Goal: Task Accomplishment & Management: Complete application form

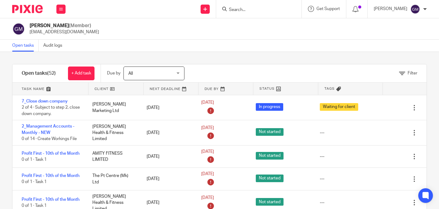
click at [258, 8] on input "Search" at bounding box center [255, 9] width 55 height 5
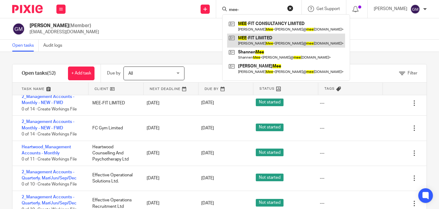
type input "mee-"
click at [264, 36] on link at bounding box center [286, 41] width 118 height 14
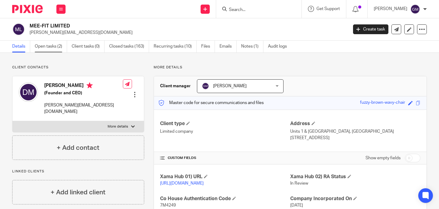
click at [53, 46] on link "Open tasks (2)" at bounding box center [51, 47] width 32 height 12
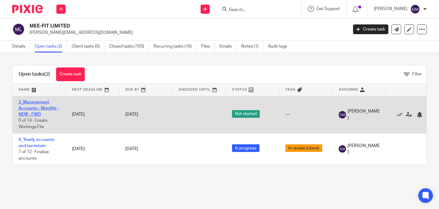
click at [33, 106] on link "2_Management Accounts - Monthly - NEW - FWD" at bounding box center [39, 108] width 41 height 17
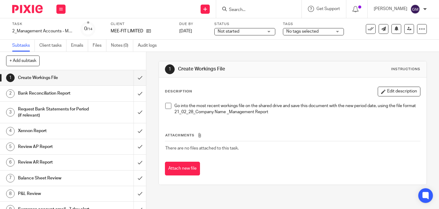
click at [165, 105] on span at bounding box center [168, 106] width 6 height 6
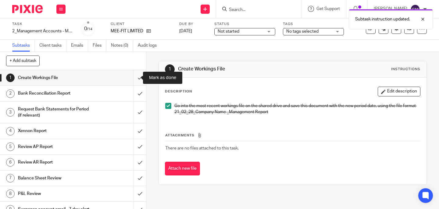
click at [137, 77] on input "submit" at bounding box center [73, 77] width 146 height 15
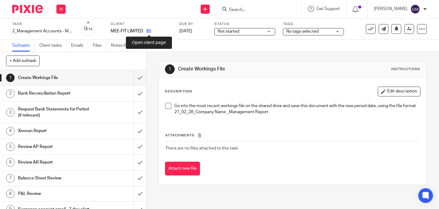
click at [147, 30] on icon at bounding box center [148, 31] width 5 height 5
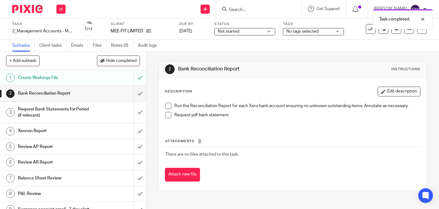
click at [166, 106] on span at bounding box center [168, 106] width 6 height 6
click at [167, 113] on span at bounding box center [168, 115] width 6 height 6
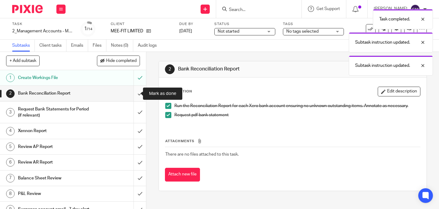
click at [137, 96] on input "submit" at bounding box center [73, 93] width 146 height 15
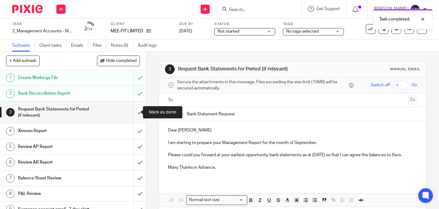
click at [135, 113] on input "submit" at bounding box center [73, 113] width 146 height 22
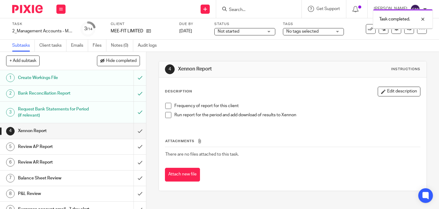
drag, startPoint x: 0, startPoint y: 0, endPoint x: 142, endPoint y: 120, distance: 186.3
click at [136, 126] on div "1 Create Workings File 2 Bank Reconciliation Report 3 Request Bank Statements f…" at bounding box center [73, 139] width 146 height 139
click at [167, 106] on span at bounding box center [168, 106] width 6 height 6
click at [166, 117] on span at bounding box center [168, 115] width 6 height 6
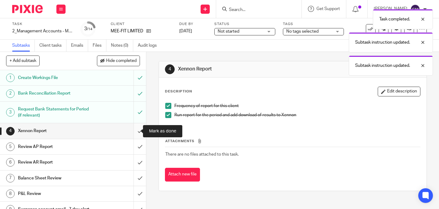
click at [133, 134] on input "submit" at bounding box center [73, 130] width 146 height 15
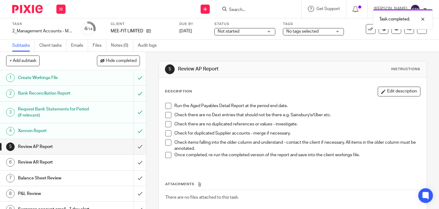
drag, startPoint x: 167, startPoint y: 104, endPoint x: 167, endPoint y: 111, distance: 7.3
click at [167, 104] on span at bounding box center [168, 106] width 6 height 6
click at [166, 115] on span at bounding box center [168, 115] width 6 height 6
click at [166, 124] on span at bounding box center [168, 124] width 6 height 6
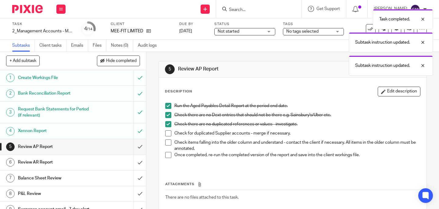
click at [167, 134] on span at bounding box center [168, 133] width 6 height 6
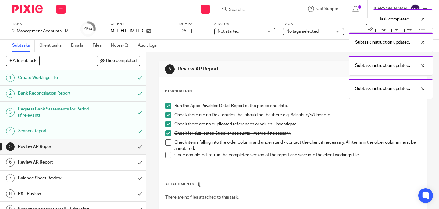
click at [167, 142] on span at bounding box center [168, 142] width 6 height 6
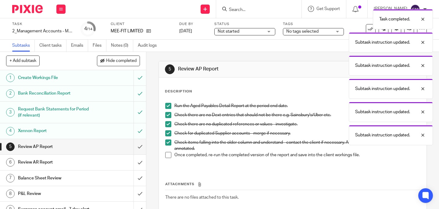
click at [167, 153] on span at bounding box center [168, 155] width 6 height 6
click at [135, 147] on input "submit" at bounding box center [73, 146] width 146 height 15
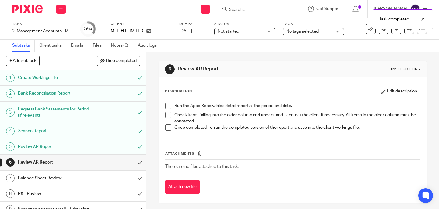
click at [167, 106] on span at bounding box center [168, 106] width 6 height 6
click at [165, 114] on span at bounding box center [168, 115] width 6 height 6
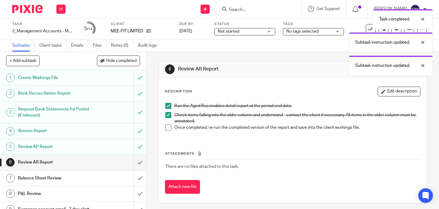
click at [167, 124] on span at bounding box center [168, 127] width 6 height 6
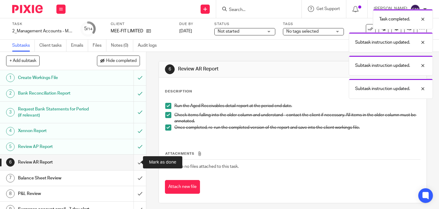
click at [133, 165] on input "submit" at bounding box center [73, 162] width 146 height 15
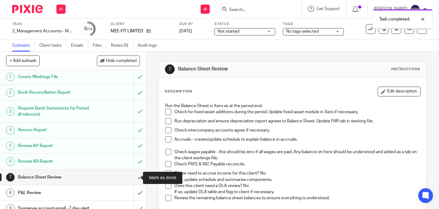
scroll to position [1, 0]
click at [167, 112] on span at bounding box center [168, 112] width 6 height 6
click at [167, 121] on span at bounding box center [168, 121] width 6 height 6
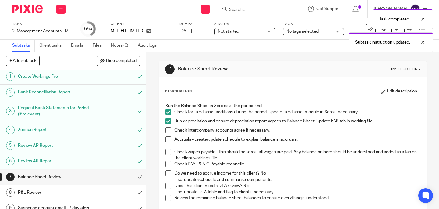
click at [167, 130] on span at bounding box center [168, 130] width 6 height 6
click at [168, 138] on span at bounding box center [168, 139] width 6 height 6
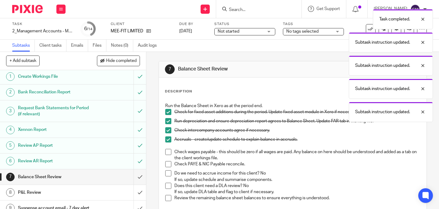
click at [166, 149] on span at bounding box center [168, 152] width 6 height 6
click at [167, 163] on span at bounding box center [168, 164] width 6 height 6
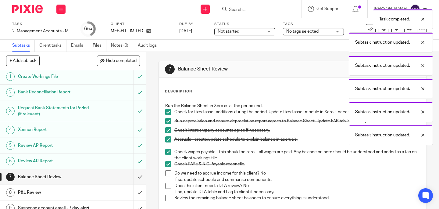
click at [167, 174] on span at bounding box center [168, 173] width 6 height 6
click at [165, 186] on span at bounding box center [168, 186] width 6 height 6
click at [167, 197] on span at bounding box center [168, 198] width 6 height 6
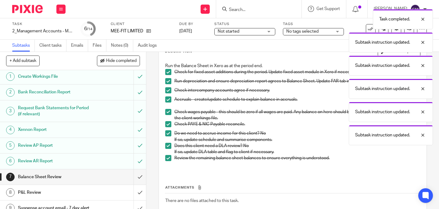
scroll to position [47, 0]
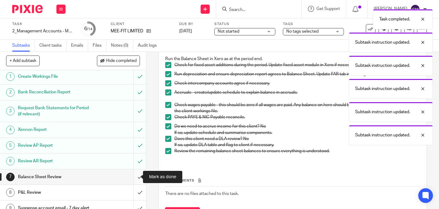
click at [137, 180] on input "submit" at bounding box center [73, 176] width 146 height 15
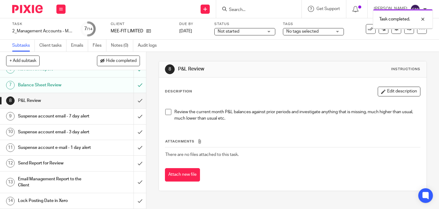
scroll to position [112, 0]
click at [168, 112] on span at bounding box center [168, 112] width 6 height 6
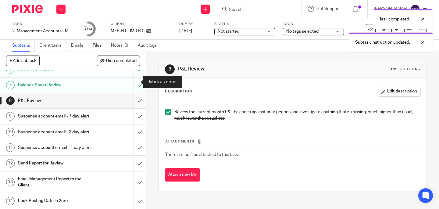
click at [135, 93] on input "submit" at bounding box center [73, 100] width 146 height 15
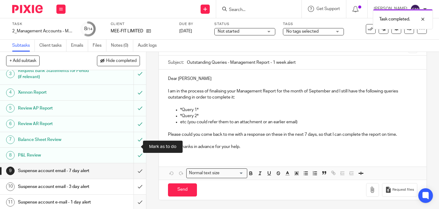
scroll to position [112, 0]
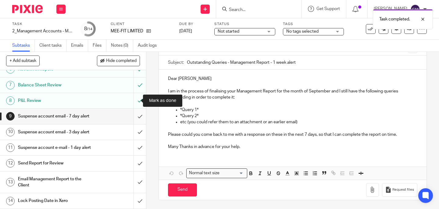
click at [135, 109] on input "submit" at bounding box center [73, 116] width 146 height 15
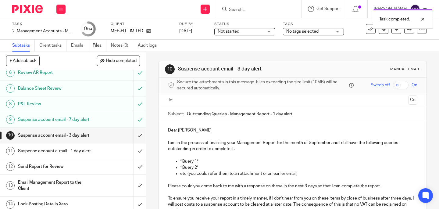
scroll to position [95, 0]
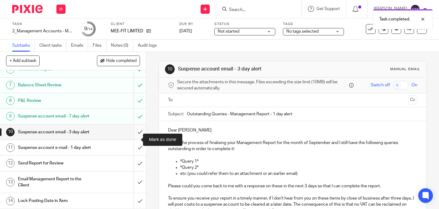
click at [134, 140] on input "submit" at bounding box center [73, 131] width 146 height 15
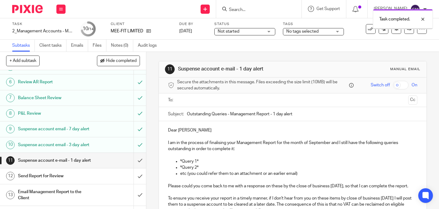
scroll to position [112, 0]
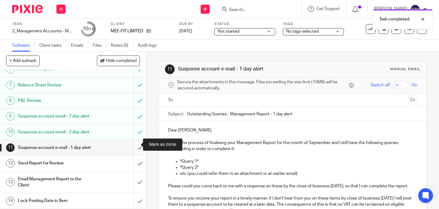
click at [133, 148] on input "submit" at bounding box center [73, 147] width 146 height 15
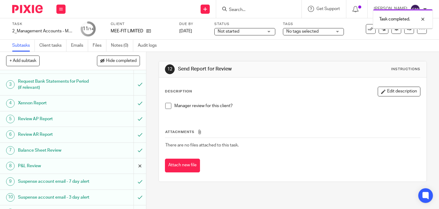
scroll to position [54, 0]
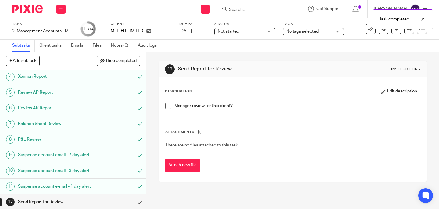
click at [168, 106] on span at bounding box center [168, 106] width 6 height 6
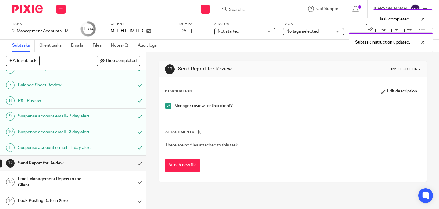
scroll to position [109, 0]
click at [134, 168] on input "submit" at bounding box center [73, 163] width 146 height 15
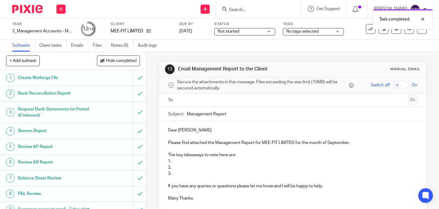
click at [176, 161] on p "1." at bounding box center [292, 161] width 249 height 6
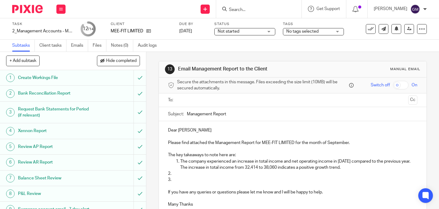
click at [180, 172] on p "2." at bounding box center [292, 173] width 249 height 6
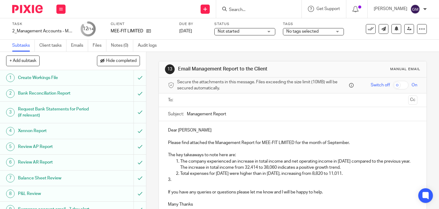
click at [190, 181] on p "3." at bounding box center [292, 180] width 249 height 6
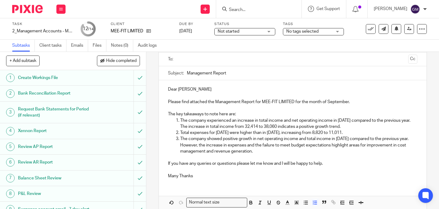
scroll to position [46, 0]
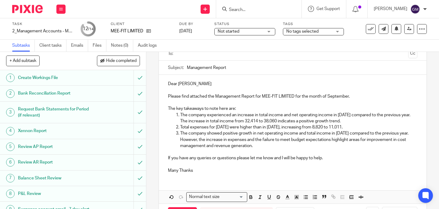
click at [328, 159] on p "If you have any queries or questions please let me know and I will be happy to …" at bounding box center [292, 158] width 249 height 6
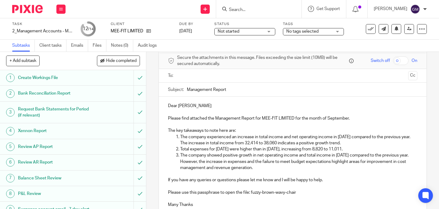
scroll to position [0, 0]
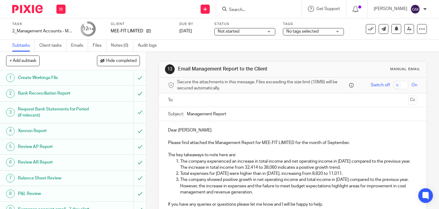
click at [218, 105] on ul at bounding box center [293, 100] width 231 height 10
click at [219, 99] on input "text" at bounding box center [292, 100] width 227 height 7
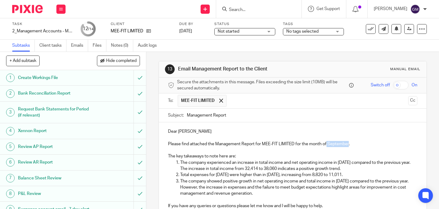
drag, startPoint x: 325, startPoint y: 144, endPoint x: 347, endPoint y: 145, distance: 22.0
click at [348, 145] on p "Please find attached the Management Report for MEE-FIT LIMITED for the month of…" at bounding box center [292, 144] width 249 height 6
copy p "September"
click at [184, 114] on div "Subject: Management Report" at bounding box center [292, 116] width 249 height 14
click at [187, 116] on input "Management Report" at bounding box center [302, 116] width 231 height 14
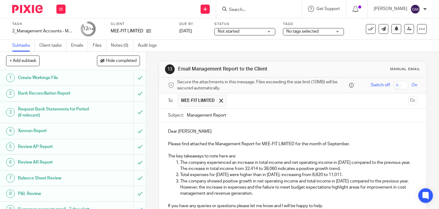
paste input "September"
drag, startPoint x: 293, startPoint y: 144, endPoint x: 261, endPoint y: 145, distance: 32.3
click at [261, 145] on p "Please find attached the Management Report for MEE-FIT LIMITED for the month of…" at bounding box center [292, 144] width 249 height 6
copy p "MEE-FIT LIMITED"
click at [187, 116] on input "September Management Report" at bounding box center [302, 116] width 231 height 14
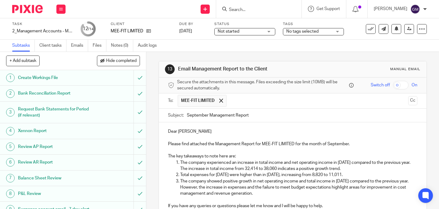
paste input "MEE-FIT LIMITED"
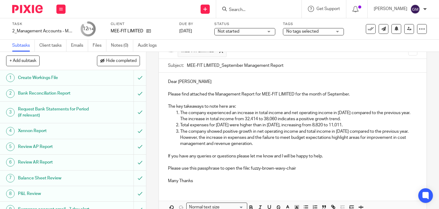
scroll to position [84, 0]
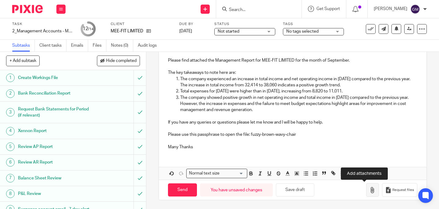
type input "MEE-FIT LIMITED_September Management Report"
click at [370, 190] on icon "button" at bounding box center [373, 190] width 6 height 6
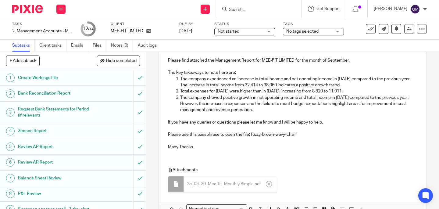
scroll to position [0, 0]
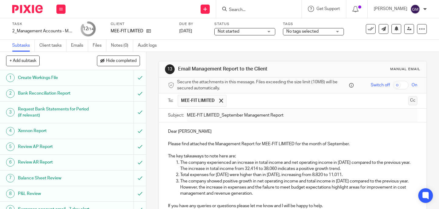
click at [408, 101] on button "Cc" at bounding box center [412, 100] width 9 height 9
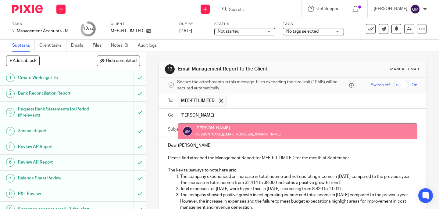
type input "sam"
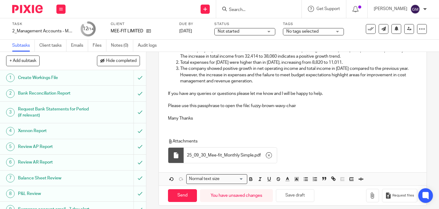
scroll to position [133, 0]
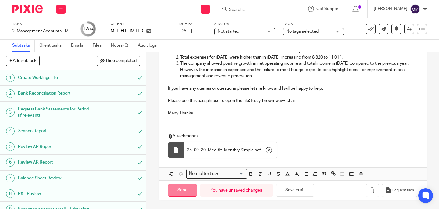
click at [178, 188] on input "Send" at bounding box center [182, 190] width 29 height 13
type input "Sent"
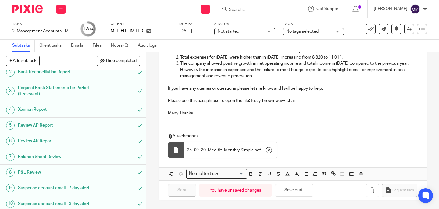
scroll to position [112, 0]
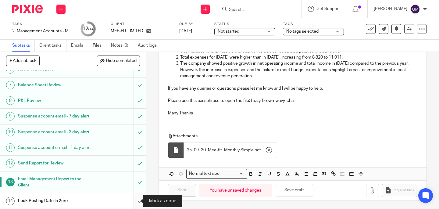
click at [134, 204] on input "submit" at bounding box center [73, 200] width 146 height 15
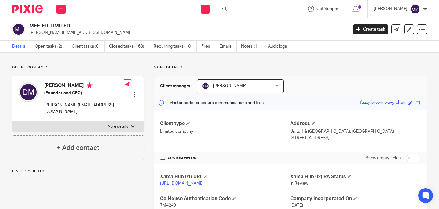
click at [140, 48] on link "Closed tasks (163)" at bounding box center [129, 47] width 40 height 12
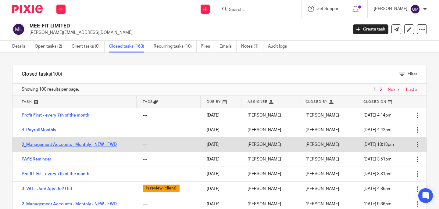
click at [48, 145] on link "2_Management Accounts - Monthly - NEW - FWD" at bounding box center [69, 144] width 95 height 4
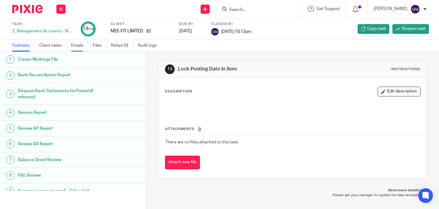
click at [82, 46] on link "Emails" at bounding box center [79, 46] width 17 height 12
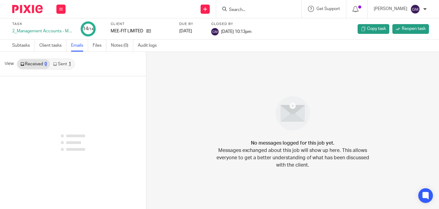
click at [65, 62] on link "Sent 1" at bounding box center [62, 64] width 24 height 10
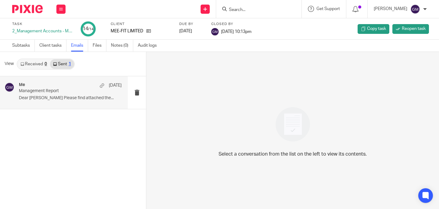
click at [78, 98] on p "Dear Daniel Please find attached the..." at bounding box center [70, 97] width 103 height 5
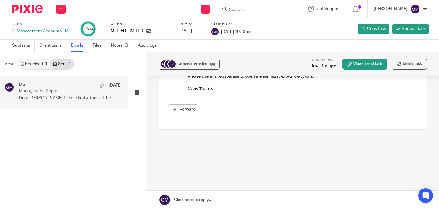
scroll to position [98, 0]
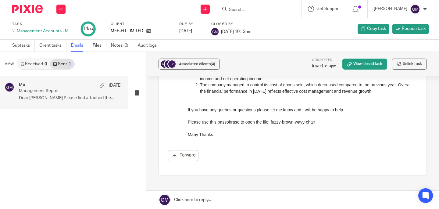
click at [322, 123] on p "Please use this passphrase to open the file: fuzzy-brown-wavy-chair" at bounding box center [303, 122] width 230 height 6
drag, startPoint x: 325, startPoint y: 124, endPoint x: 210, endPoint y: 124, distance: 115.0
click at [192, 123] on p "Please use this passphrase to open the file: fuzzy-brown-wavy-chair" at bounding box center [303, 122] width 230 height 6
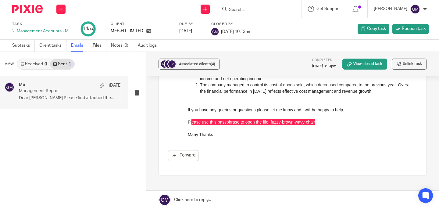
drag, startPoint x: 374, startPoint y: 159, endPoint x: 320, endPoint y: 127, distance: 62.3
click at [299, 129] on div "Dear Daniel Please find attached the Management Report for MEE-FIT LIMITED for …" at bounding box center [303, 87] width 230 height 99
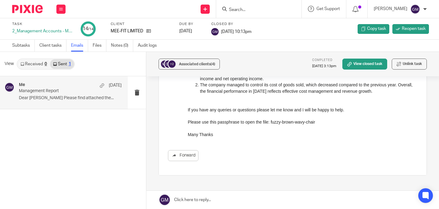
click at [321, 128] on div "Dear Daniel Please find attached the Management Report for MEE-FIT LIMITED for …" at bounding box center [303, 87] width 230 height 99
drag, startPoint x: 323, startPoint y: 121, endPoint x: 374, endPoint y: 159, distance: 63.8
click at [188, 122] on html "Dear Daniel Please find attached the Management Report for MEE-FIT LIMITED for …" at bounding box center [303, 87] width 230 height 99
copy p "Please use this passphrase to open the file: fuzzy-brown-wavy-chair"
